Goal: Information Seeking & Learning: Learn about a topic

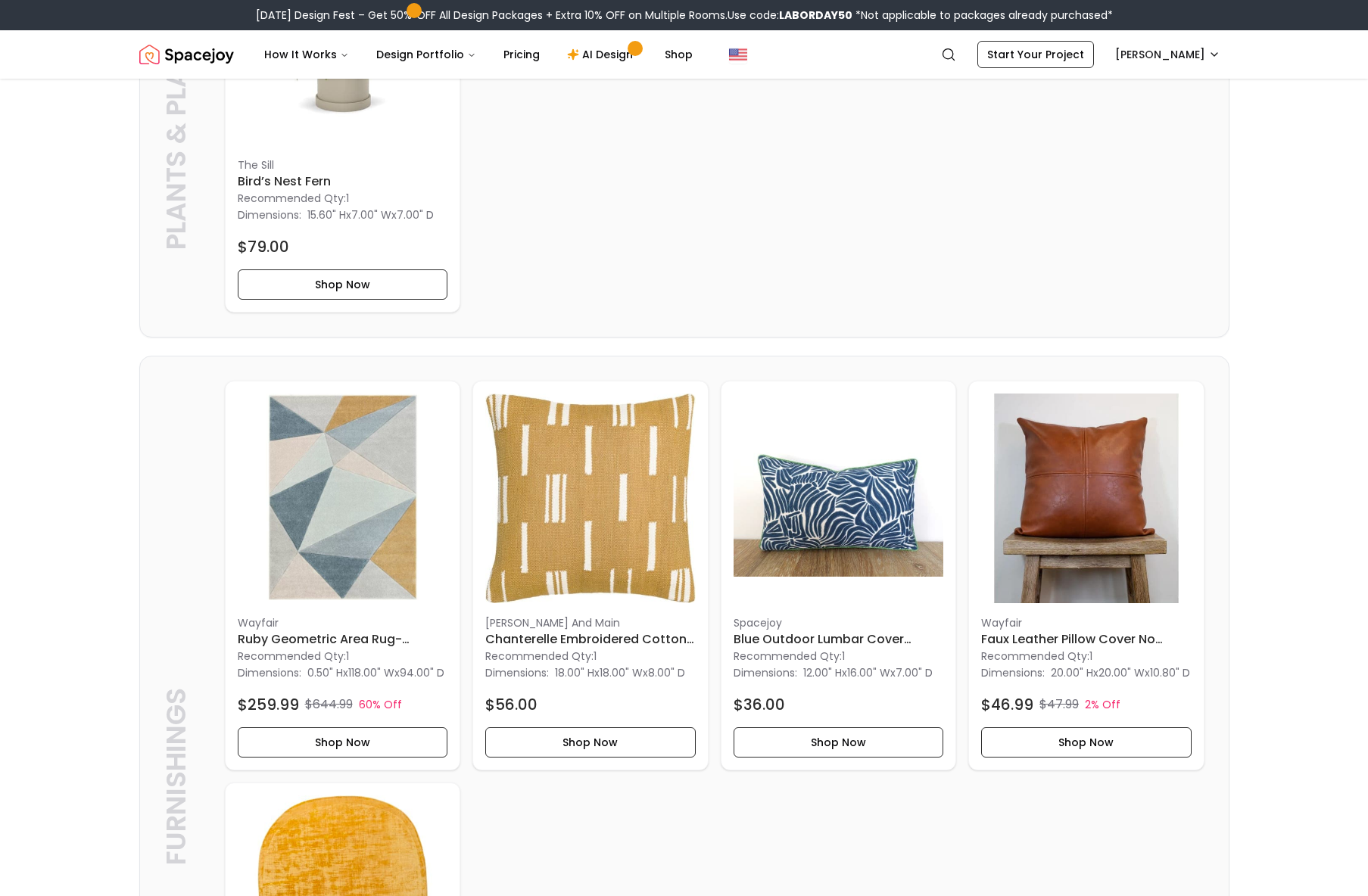
scroll to position [3376, 0]
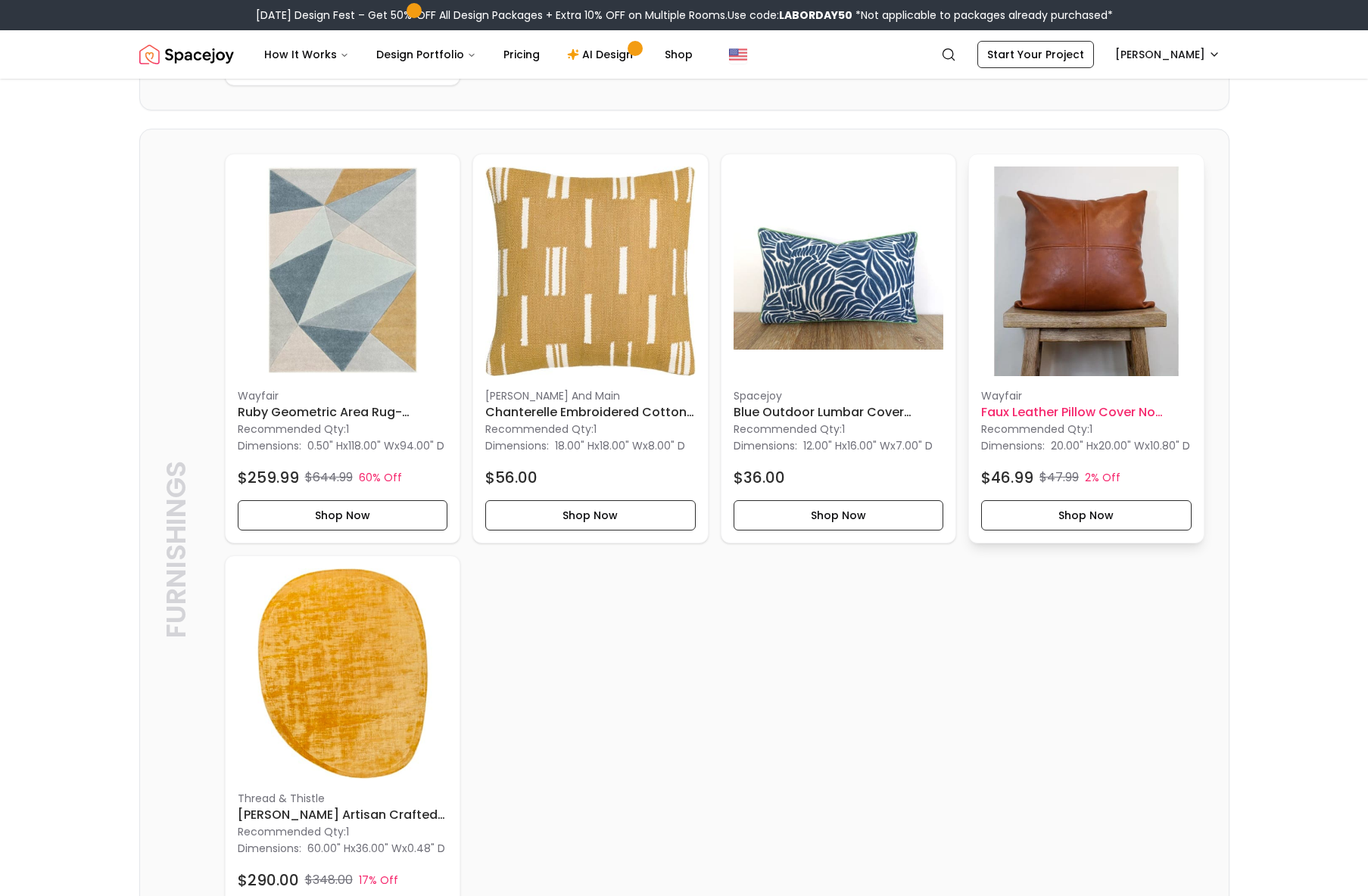
click at [1109, 403] on p "Wayfair" at bounding box center [1086, 395] width 210 height 15
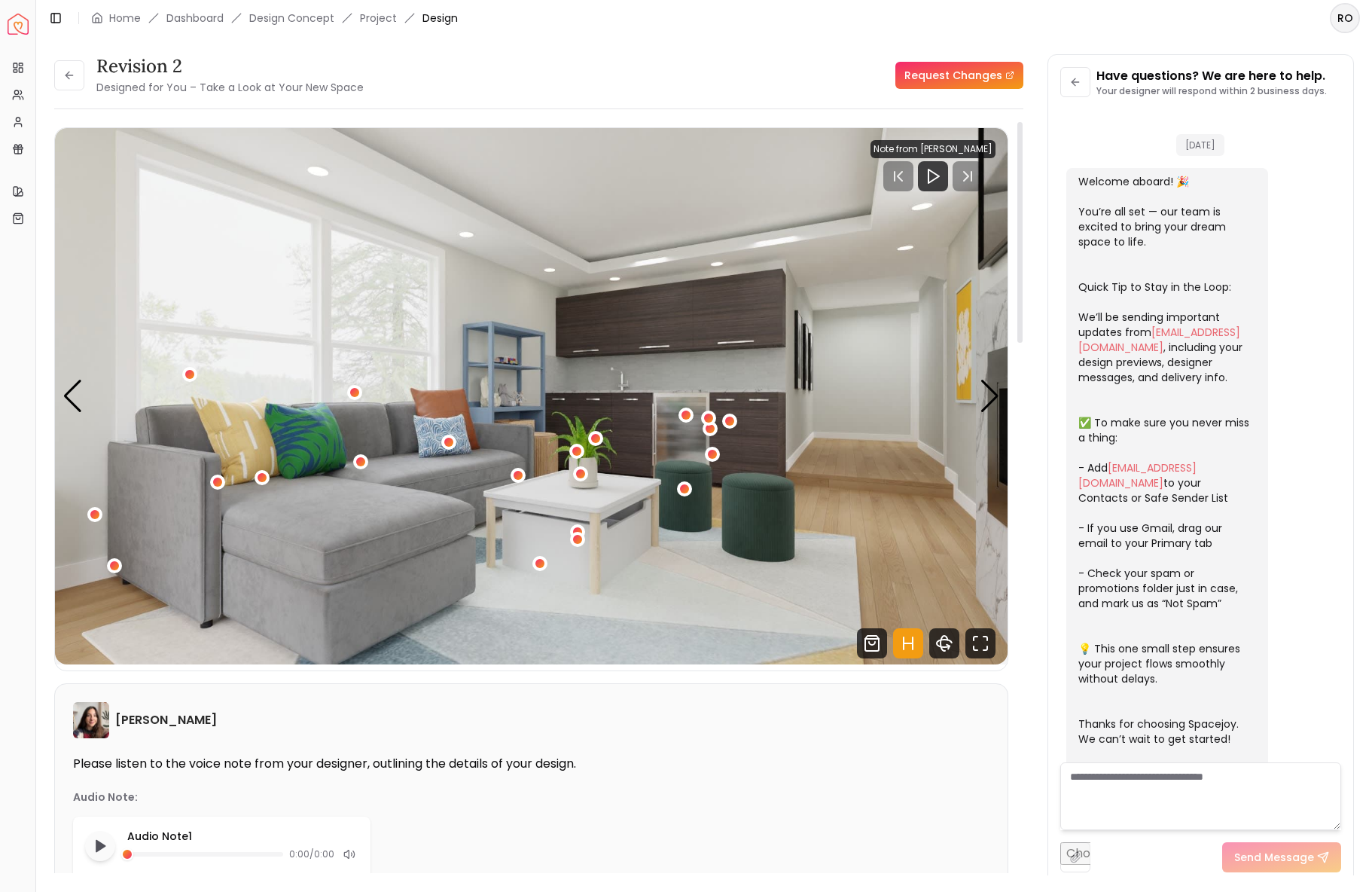
scroll to position [1311, 0]
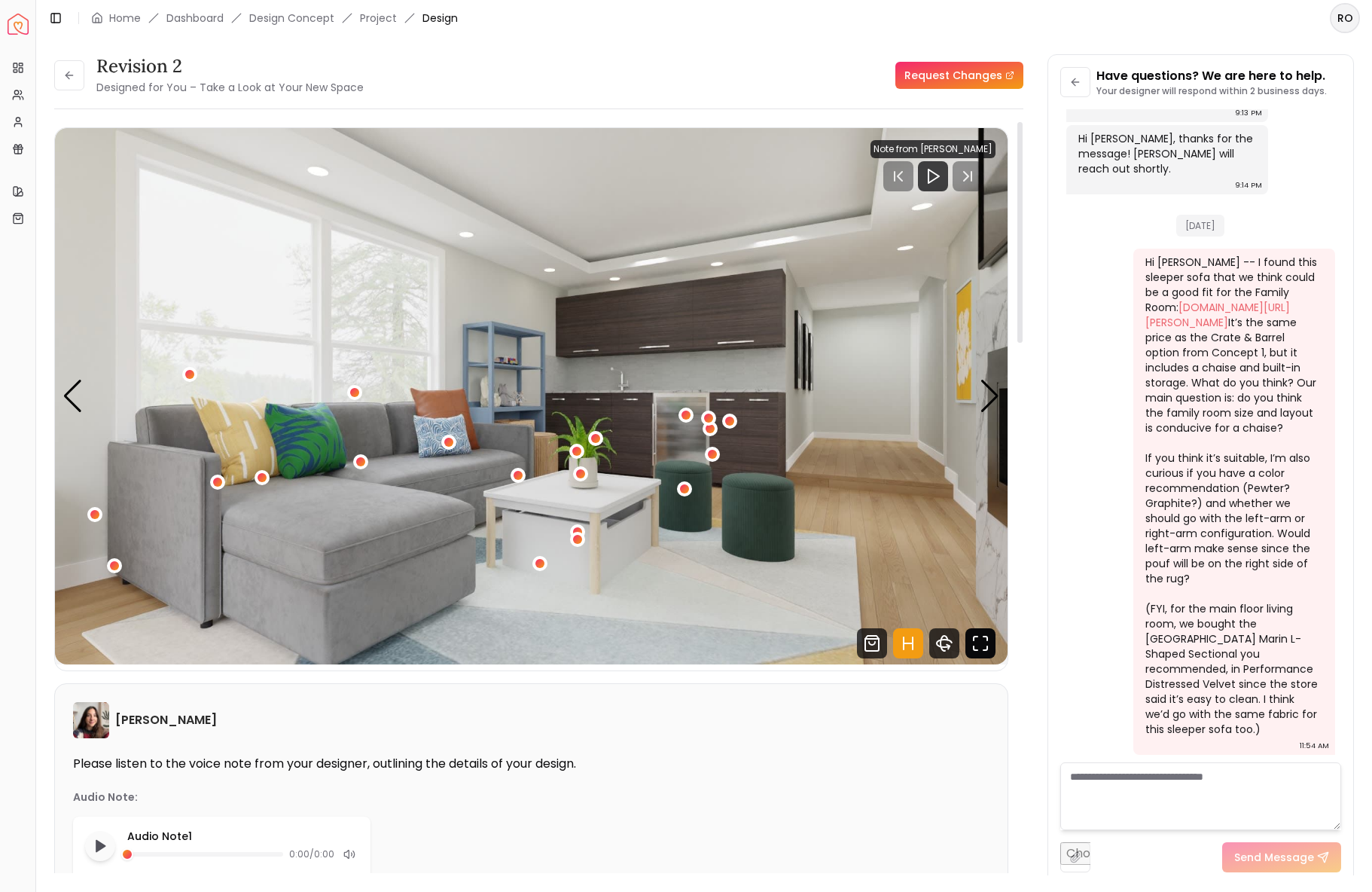
click at [973, 651] on icon "Fullscreen" at bounding box center [980, 643] width 30 height 30
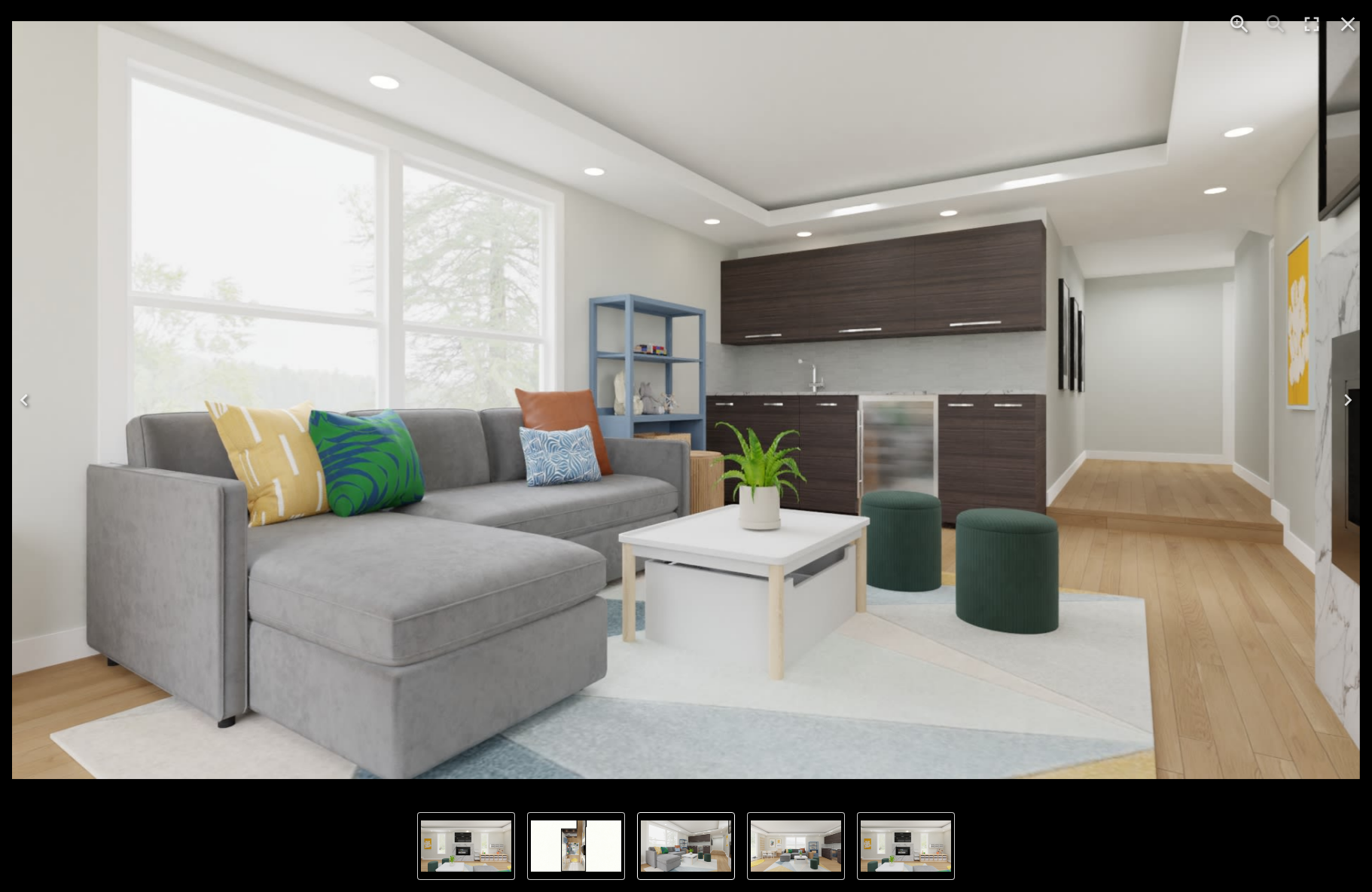
click at [561, 424] on img "1 of 4" at bounding box center [686, 400] width 1347 height 758
click at [1346, 398] on icon "Next" at bounding box center [1347, 399] width 24 height 24
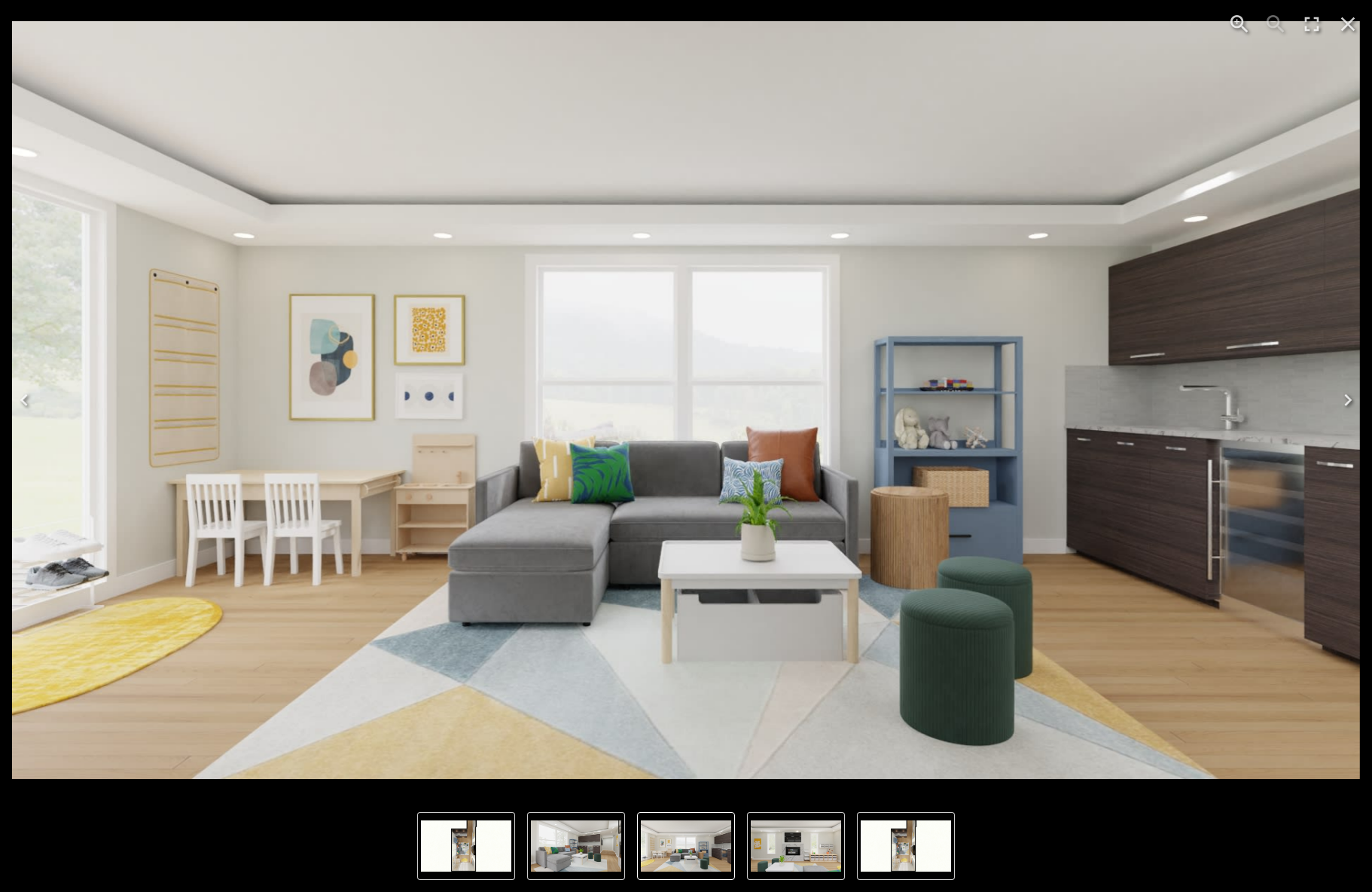
click at [1243, 16] on icon "Zoom in" at bounding box center [1238, 24] width 24 height 24
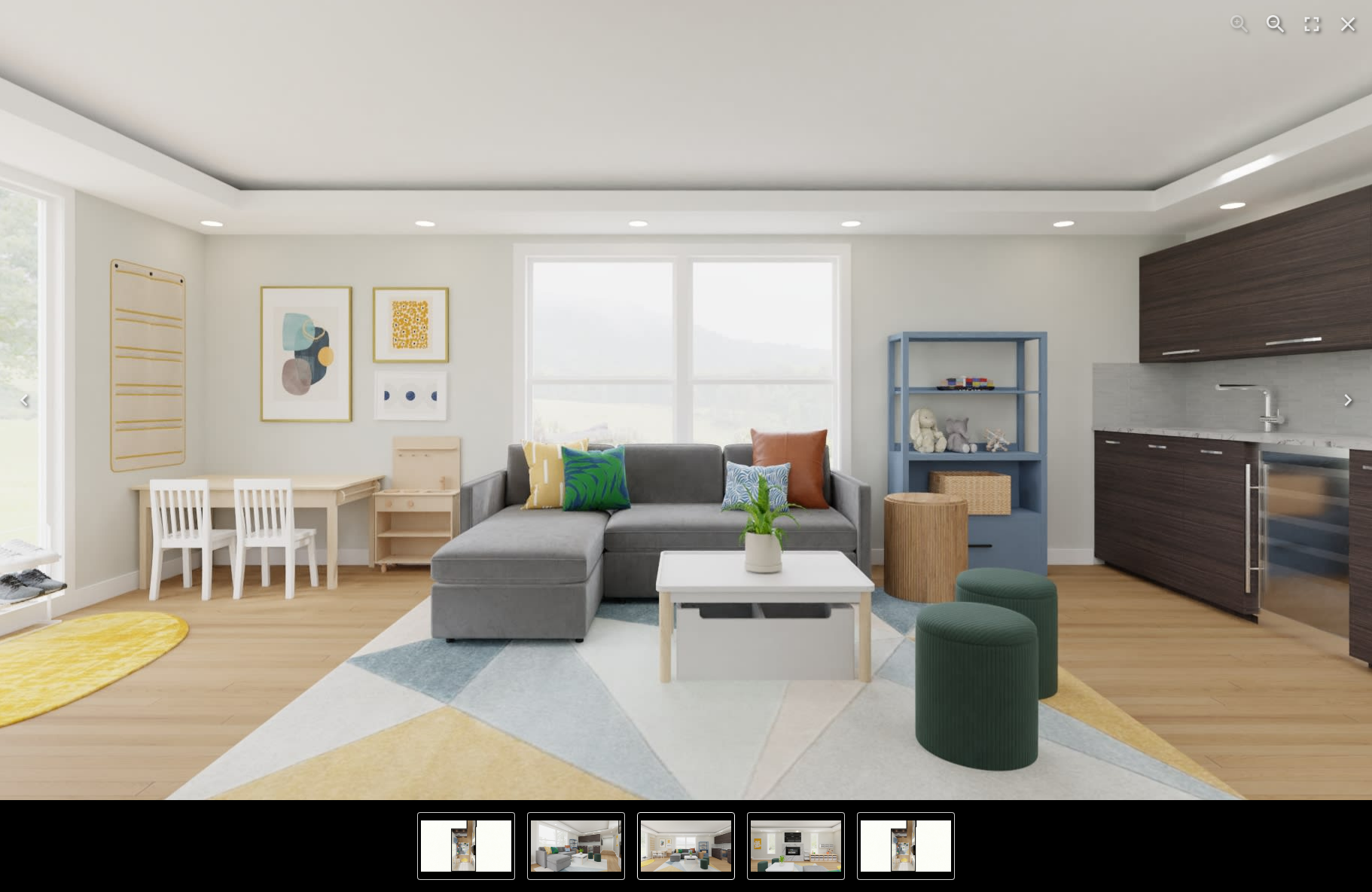
click at [751, 428] on img "2 of 4" at bounding box center [686, 400] width 1446 height 814
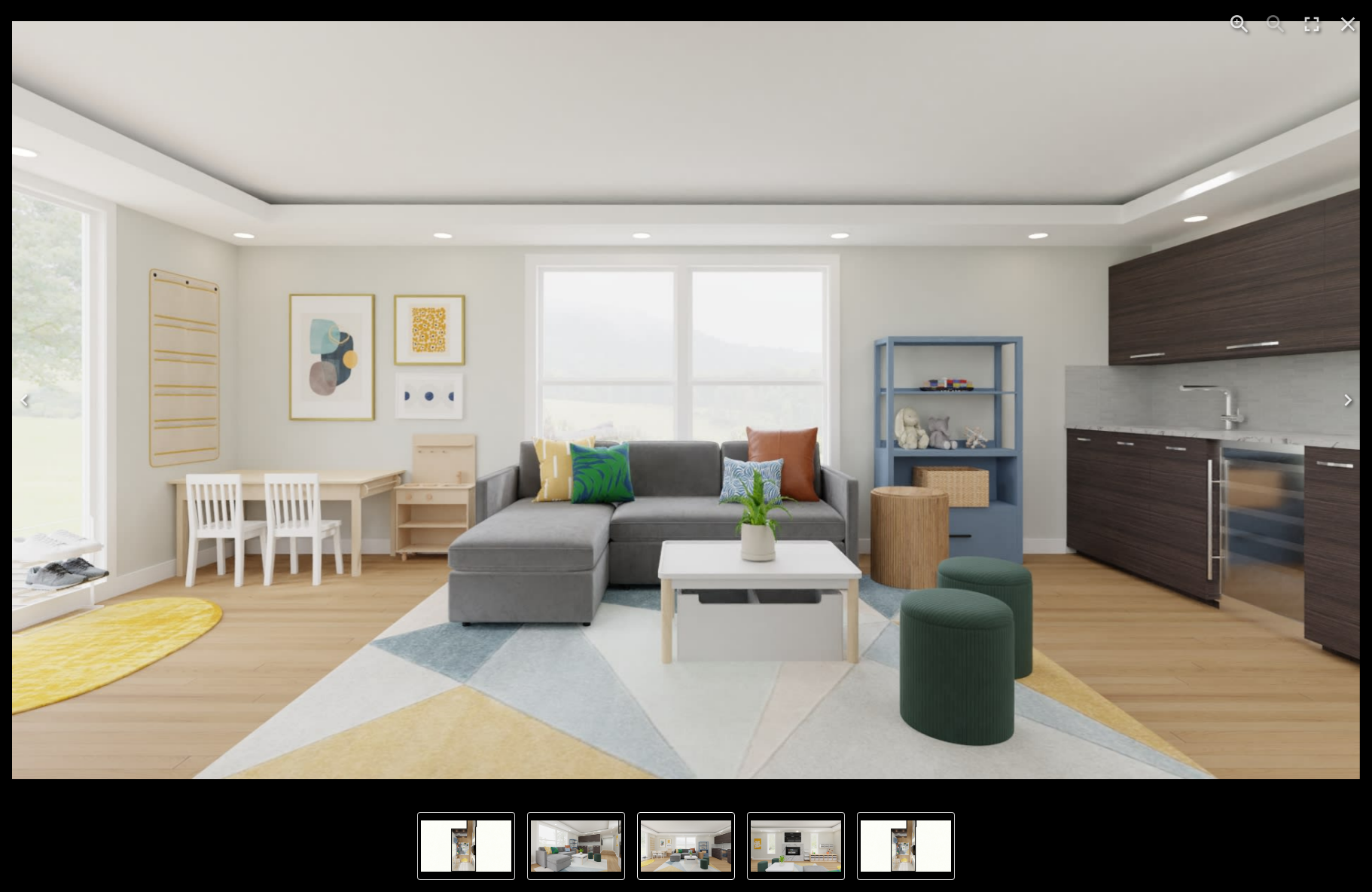
click at [768, 441] on img "2 of 4" at bounding box center [686, 400] width 1347 height 758
click at [1246, 22] on icon "Zoom in" at bounding box center [1238, 24] width 24 height 24
